Goal: Information Seeking & Learning: Learn about a topic

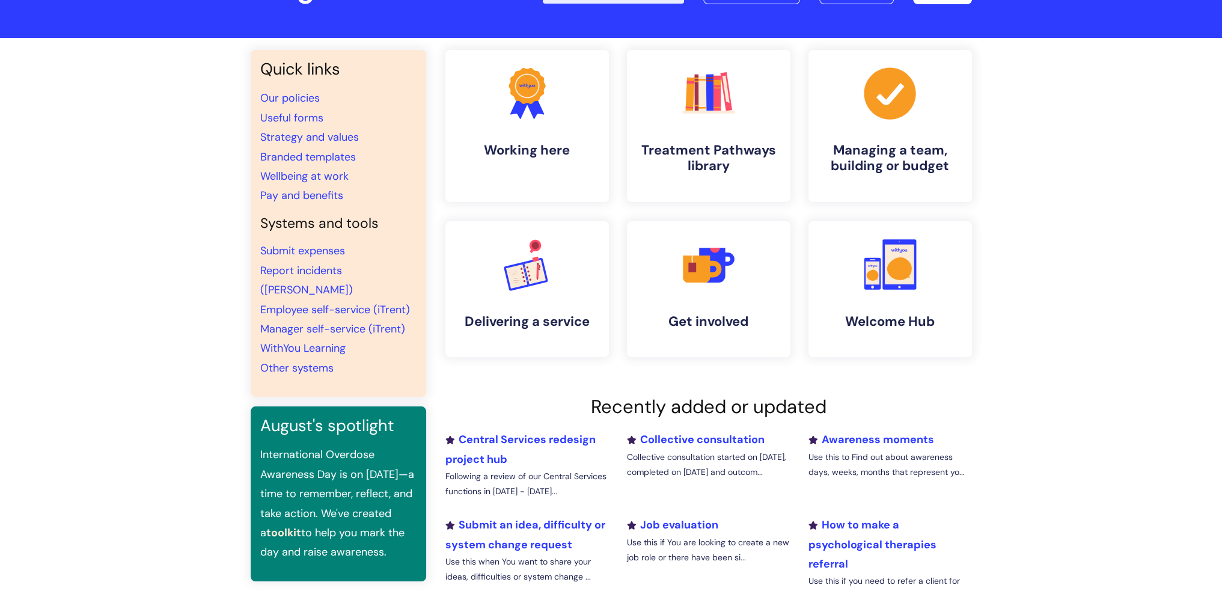
scroll to position [120, 0]
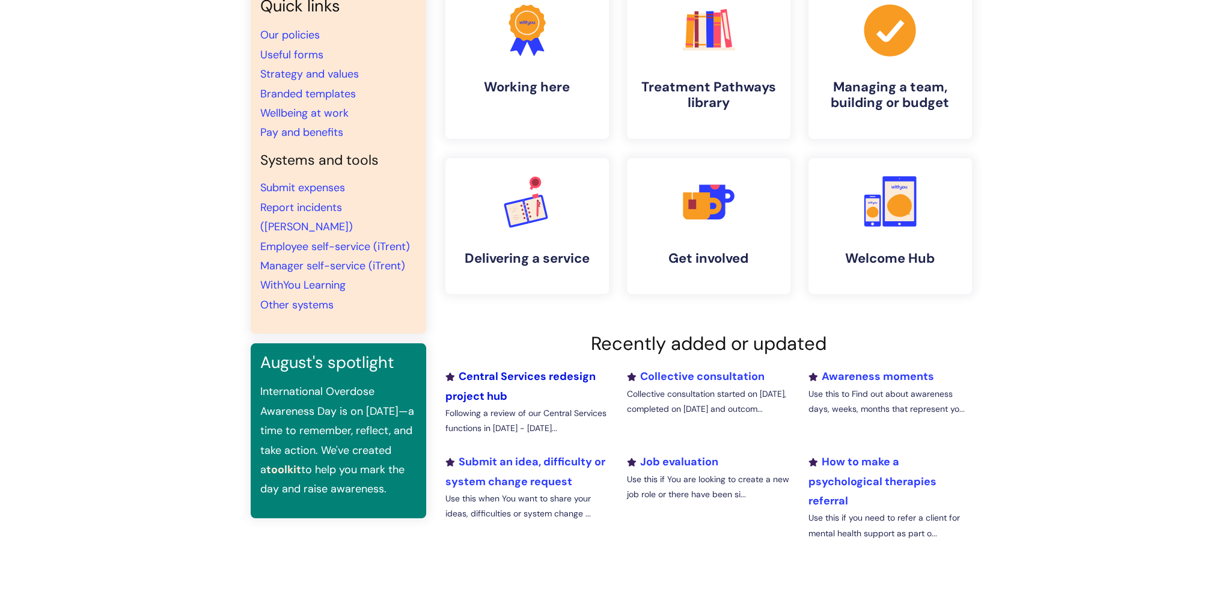
click at [500, 373] on link "Central Services redesign project hub" at bounding box center [520, 386] width 150 height 34
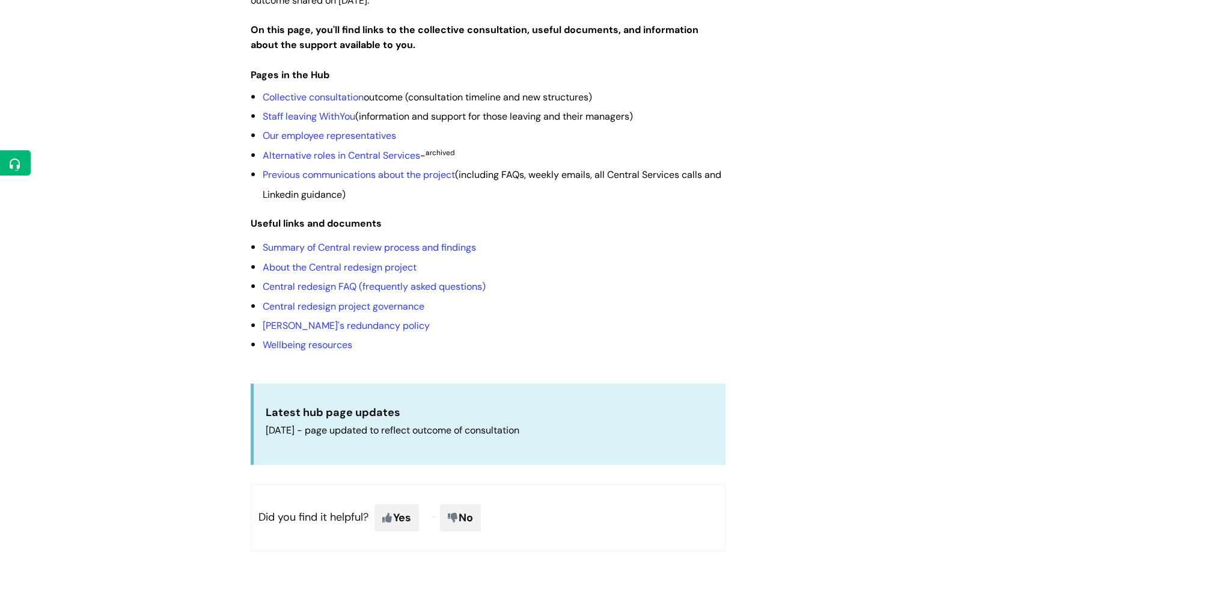
scroll to position [361, 0]
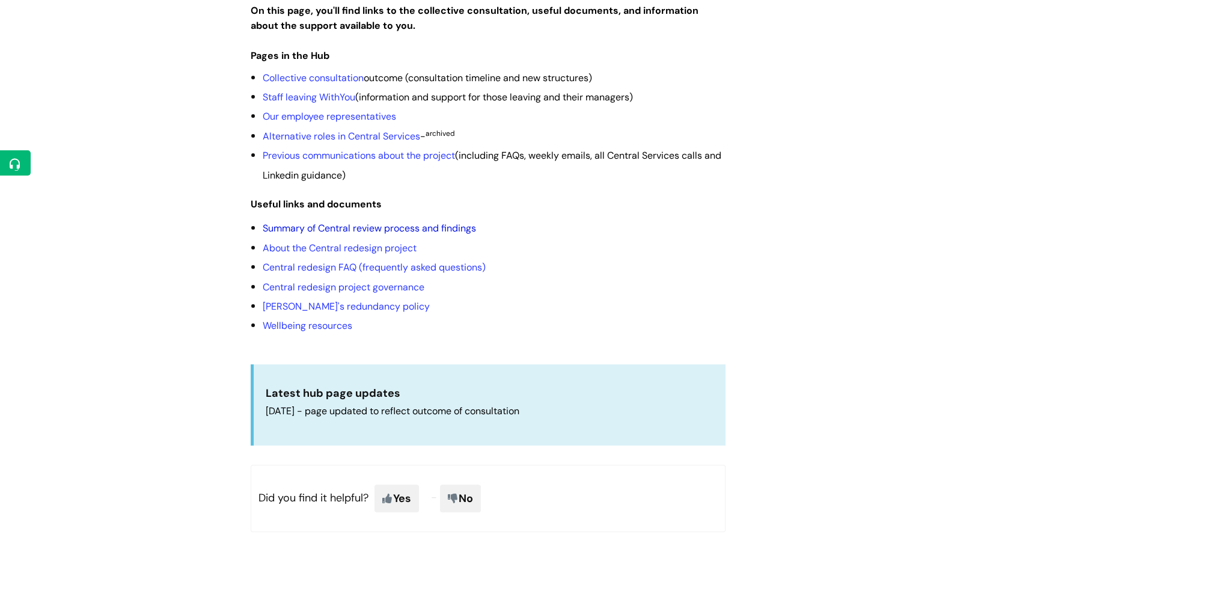
click at [439, 222] on link "Summary of Central review process and findings" at bounding box center [369, 228] width 213 height 13
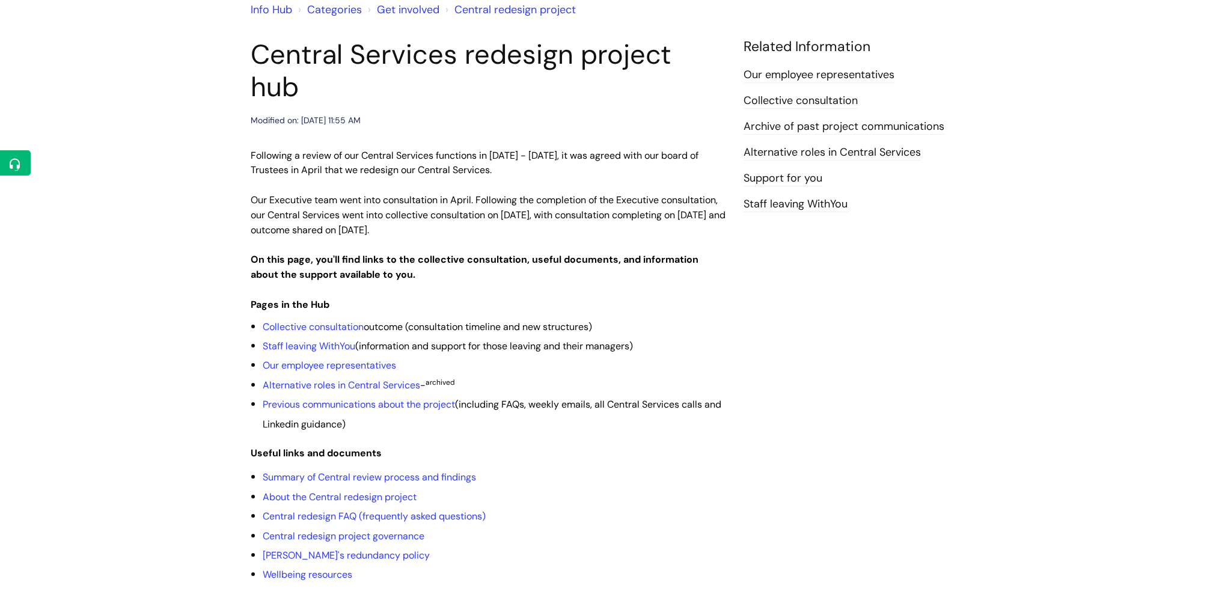
scroll to position [300, 0]
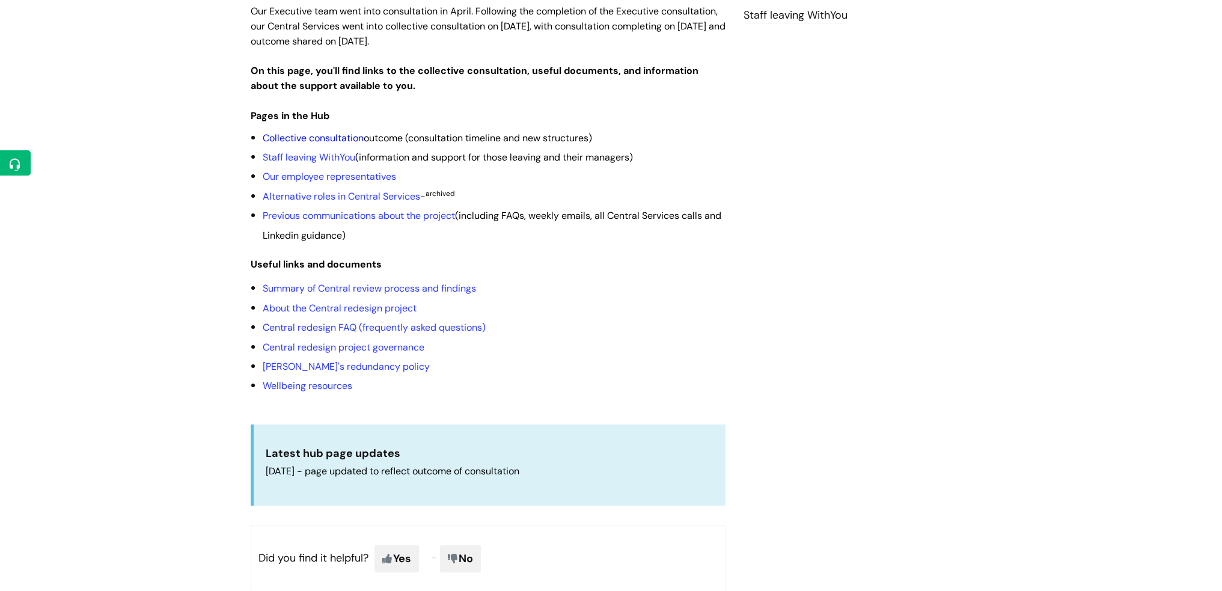
click at [315, 132] on link "Collective consultation" at bounding box center [313, 138] width 101 height 13
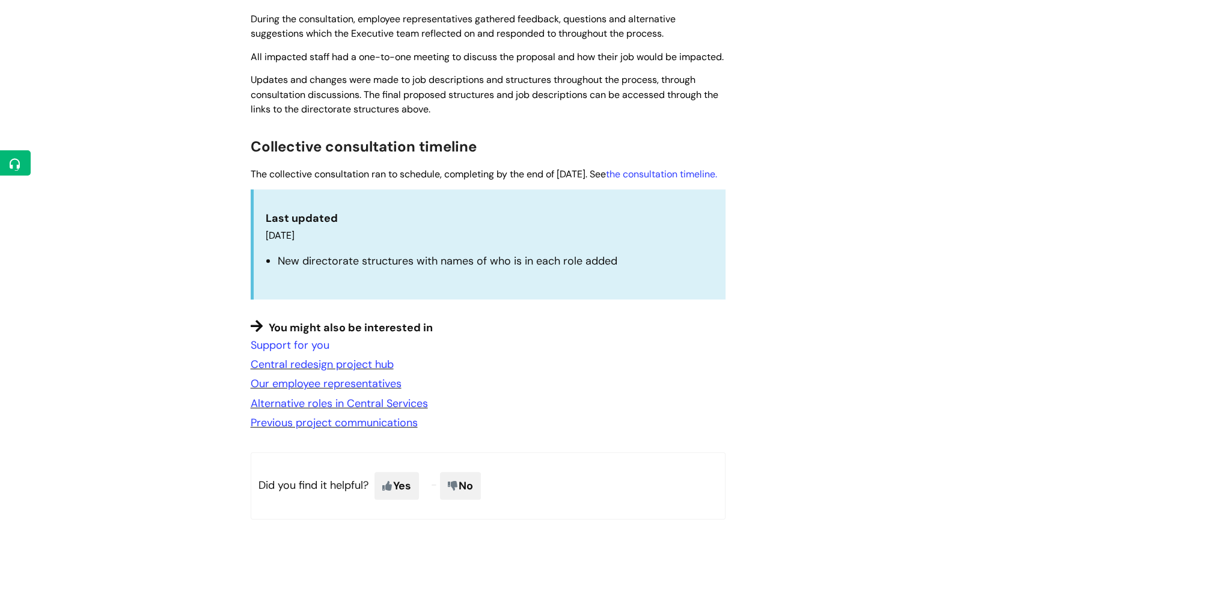
scroll to position [1082, 0]
